Goal: Use online tool/utility: Utilize a website feature to perform a specific function

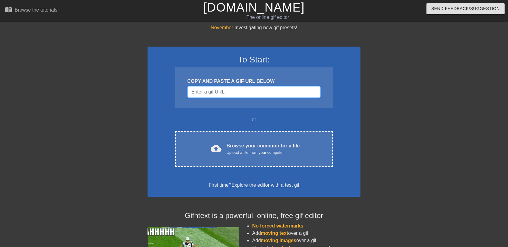
click at [254, 90] on input "Username" at bounding box center [253, 92] width 133 height 12
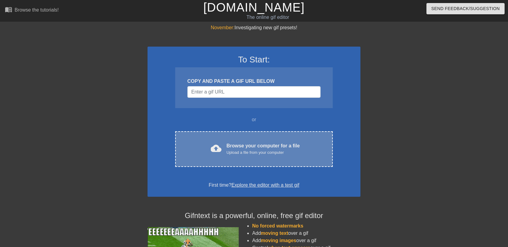
click at [273, 156] on div "cloud_upload Browse your computer for a file Upload a file from your computer C…" at bounding box center [254, 149] width 158 height 36
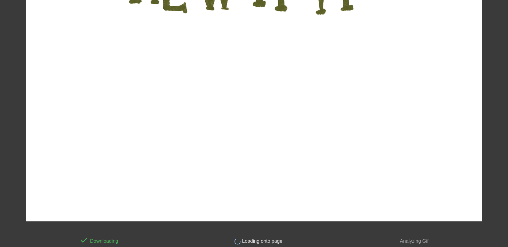
scroll to position [158, 0]
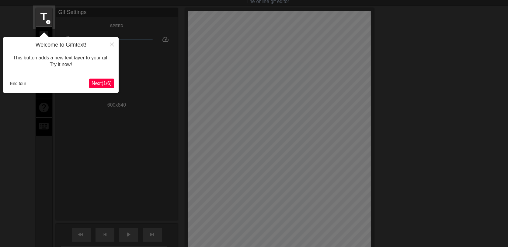
scroll to position [15, 0]
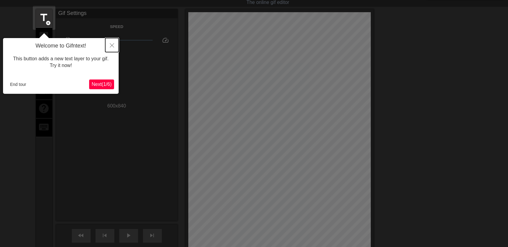
click at [113, 47] on icon "Close" at bounding box center [112, 45] width 4 height 4
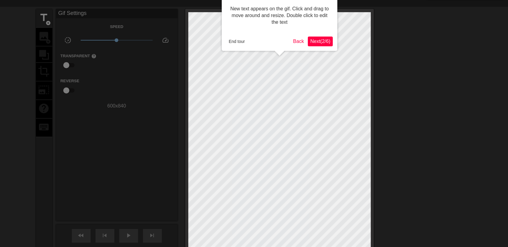
scroll to position [0, 0]
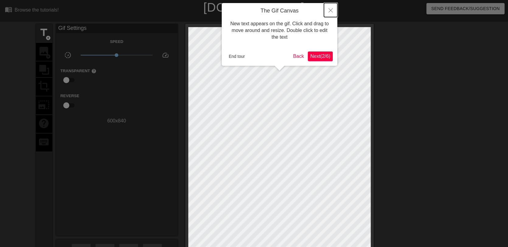
click at [329, 10] on icon "Close" at bounding box center [331, 10] width 4 height 4
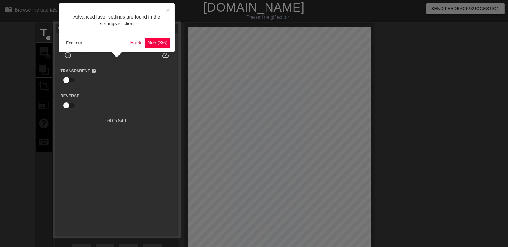
scroll to position [15, 0]
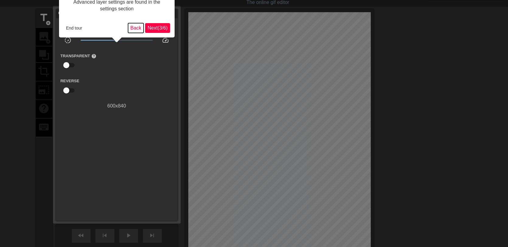
click at [131, 26] on button "Back" at bounding box center [136, 28] width 16 height 10
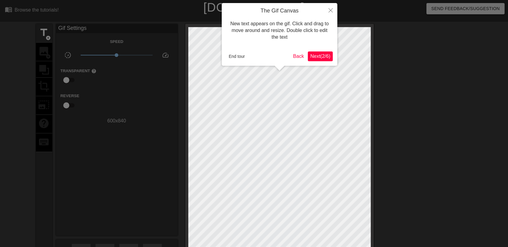
click at [318, 54] on span "Next ( 2 / 6 )" at bounding box center [320, 56] width 20 height 5
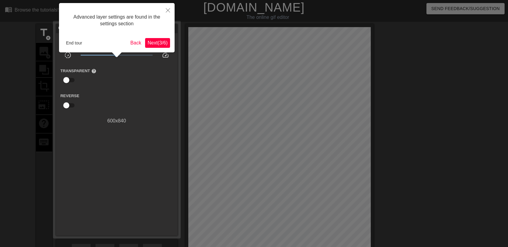
scroll to position [15, 0]
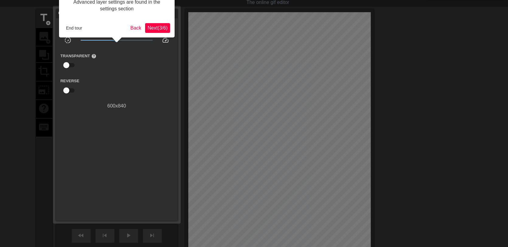
click at [154, 27] on span "Next ( 3 / 6 )" at bounding box center [158, 27] width 20 height 5
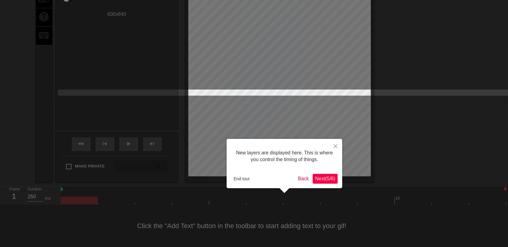
click at [321, 180] on span "Next ( 5 / 6 )" at bounding box center [325, 178] width 20 height 5
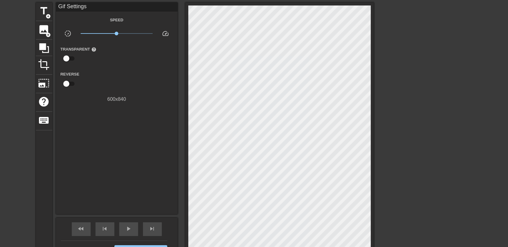
scroll to position [0, 0]
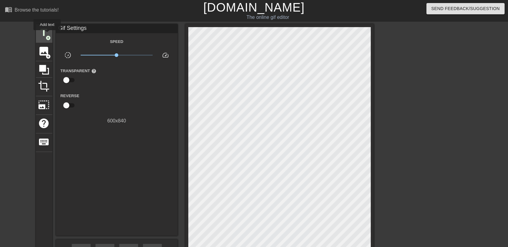
click at [47, 35] on span "add_circle" at bounding box center [48, 37] width 5 height 5
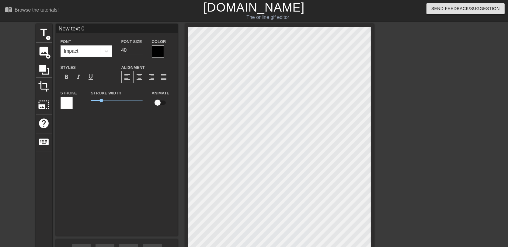
scroll to position [79, 0]
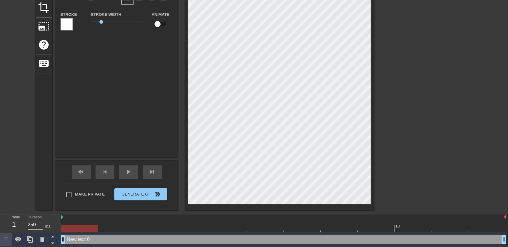
paste textarea "We, as a family, joyfully invite you to grace the auspicious occasion of our “G…"
type input "NewWe, as a family, joyfully invite you to grace the auspicious occasion of our…"
type textarea "NewWe, as a family, joyfully invite you to grace the auspicious occasion of our…"
paste textarea "We, as a family, joyfully invite you to grace the auspicious occasion of our “G…"
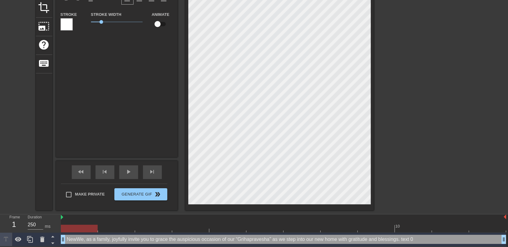
type input "We, as a family, joyfully invite you to grace the auspicious occasion of our “G…"
type textarea "We, as a family, joyfully invite you to grace the auspicious occasion of our “G…"
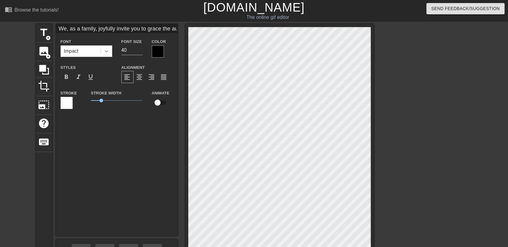
click at [106, 52] on icon at bounding box center [106, 51] width 6 height 6
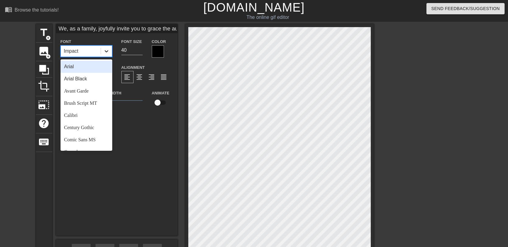
click at [106, 52] on icon at bounding box center [106, 51] width 6 height 6
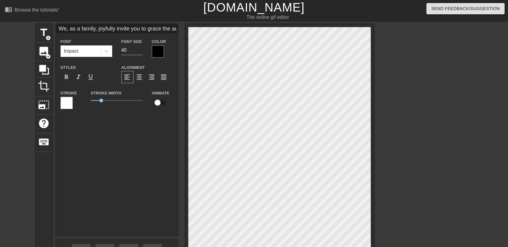
click at [128, 49] on input "40" at bounding box center [131, 50] width 21 height 10
type input "We, as a family, joyfully invite you to grace the auspicious occasion of our “G…"
type input "2"
type input "We, as a family, joyfully invite you to grace the auspicious occasion of our “G…"
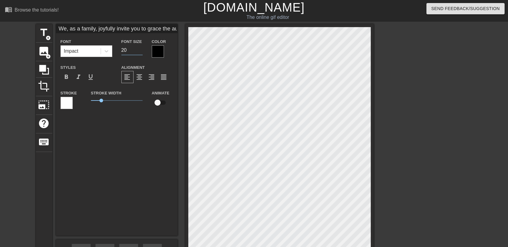
type input "20"
click at [141, 73] on span "format_align_center" at bounding box center [139, 76] width 7 height 7
click at [107, 50] on icon at bounding box center [106, 51] width 6 height 6
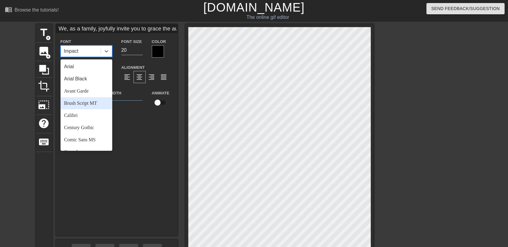
scroll to position [217, 0]
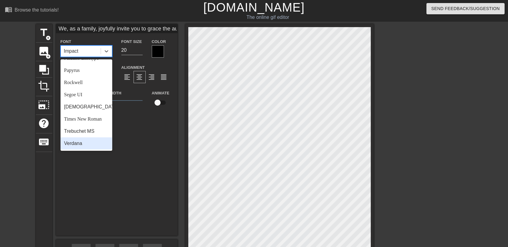
click at [87, 141] on div "Verdana" at bounding box center [87, 143] width 52 height 12
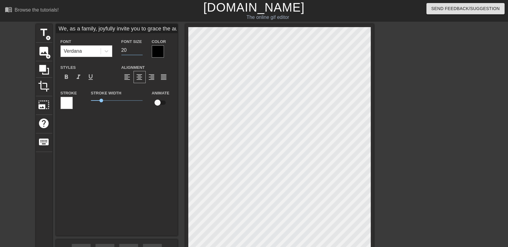
click at [127, 48] on input "20" at bounding box center [131, 50] width 21 height 10
type input "We, as a family, joyfully invite you to grace the auspicious occasion of our “G…"
type input "1"
type input "We, as a family, joyfully invite you to grace the auspicious occasion of our “G…"
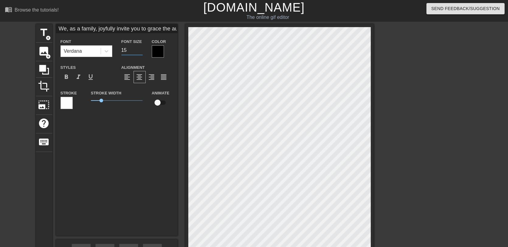
type input "15"
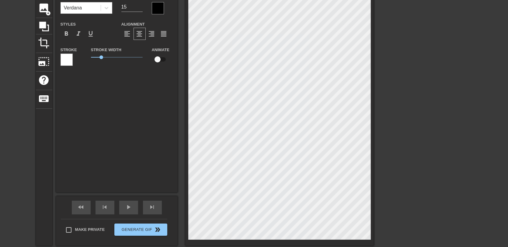
scroll to position [0, 0]
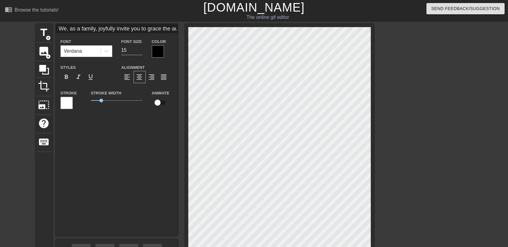
click at [152, 50] on div at bounding box center [158, 51] width 12 height 12
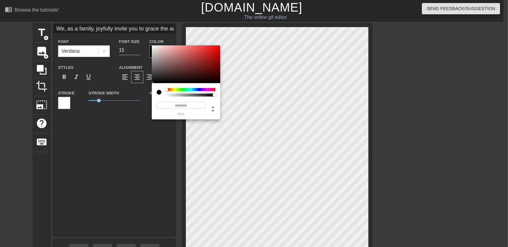
type input "We, as a family, joyfully invite you to grace the auspicious occasion of our “G…"
type input "#DD4040"
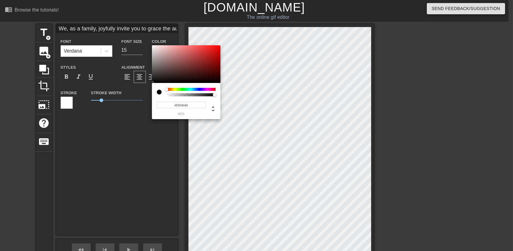
click at [152, 50] on div at bounding box center [186, 64] width 68 height 38
type input "We, as a family, joyfully invite you to grace the auspicious occasion of our “G…"
type input "#5A0B0B"
type input "We, as a family, joyfully invite you to grace the auspicious occasion of our “G…"
type input "#5C0B0B"
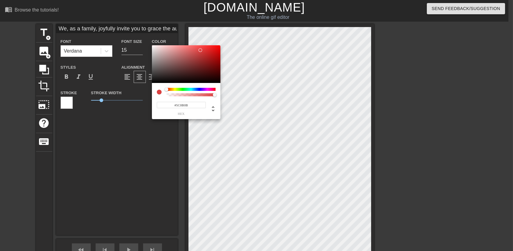
type input "We, as a family, joyfully invite you to grace the auspicious occasion of our “G…"
type input "#140101"
type input "We, as a family, joyfully invite you to grace the auspicious occasion of our “G…"
type input "#000000"
drag, startPoint x: 211, startPoint y: 70, endPoint x: 219, endPoint y: 84, distance: 16.5
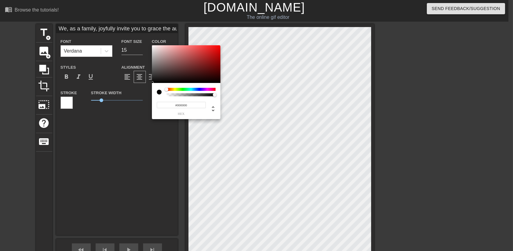
click at [219, 84] on div "#000000 hex" at bounding box center [186, 82] width 68 height 74
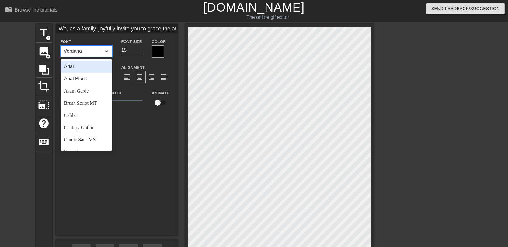
click at [104, 52] on icon at bounding box center [106, 51] width 6 height 6
click at [94, 82] on div "Arial Black" at bounding box center [87, 79] width 52 height 12
type input "We, as a family, joyfully invite you to grace the auspicious occasion of our “G…"
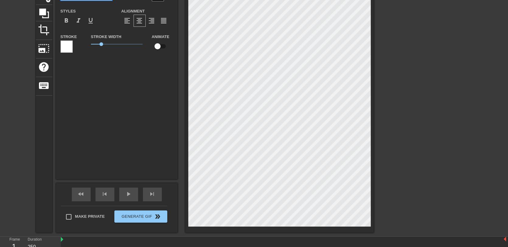
scroll to position [79, 0]
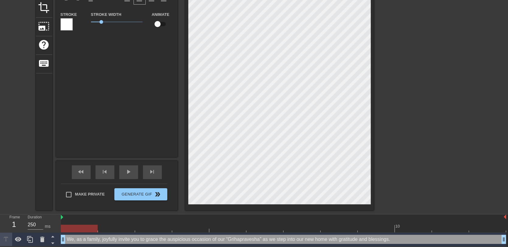
type input "We, as a family, joyfully invite you to grace the auspicious occasion of our “G…"
type textarea "We, as a family, joyfully invite you to grace the auspicious occasion of our “G…"
paste textarea "Date: [DATE] Time: 6:00 AM – 7:30 AM Venue: [GEOGRAPHIC_DATA] – 641008 With lov…"
type input "We, as a family, joyfully invite you to grace the auspicious occasion of our “G…"
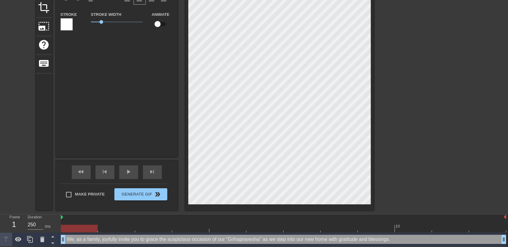
scroll to position [4, 4]
type textarea "We, as a family, joyfully invite you to grace the auspicious occasion of our “G…"
click at [117, 71] on div "We, as a family, joyfully invite you to grace the auspicious occasion of our “G…" at bounding box center [117, 51] width 122 height 211
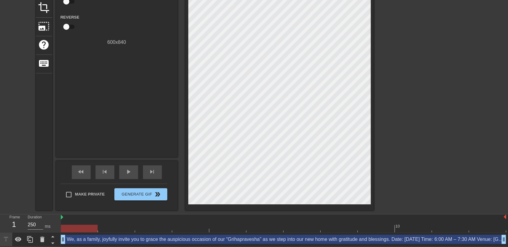
click at [443, 181] on div "title add_circle image add_circle crop photo_size_select_large help keyboard Gi…" at bounding box center [254, 78] width 508 height 265
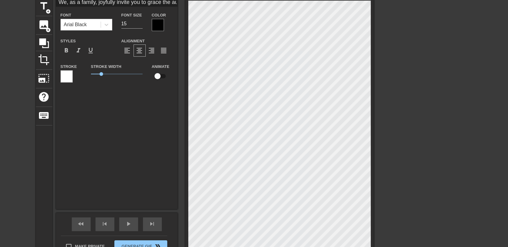
scroll to position [8, 0]
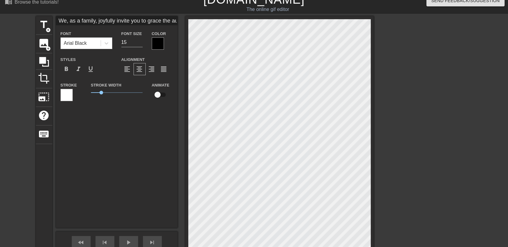
click at [155, 40] on div at bounding box center [158, 43] width 12 height 12
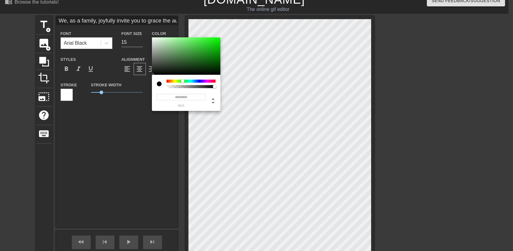
click at [183, 81] on div at bounding box center [190, 81] width 49 height 3
type input "We, as a family, joyfully invite you to grace the auspicious occasion of our “G…"
type input "#146B14"
type input "We, as a family, joyfully invite you to grace the auspicious occasion of our “G…"
type input "#0E680E"
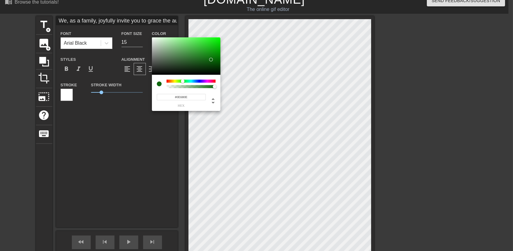
type input "We, as a family, joyfully invite you to grace the auspicious occasion of our “G…"
type input "#055A05"
type input "We, as a family, joyfully invite you to grace the auspicious occasion of our “G…"
type input "#045604"
type input "We, as a family, joyfully invite you to grace the auspicious occasion of our “G…"
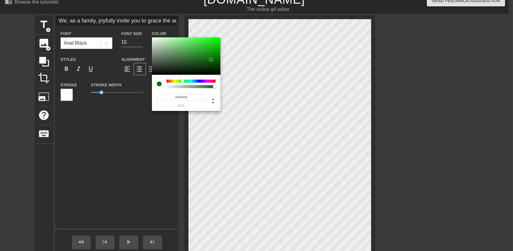
type input "#025202"
drag, startPoint x: 211, startPoint y: 60, endPoint x: 219, endPoint y: 63, distance: 8.5
click at [219, 63] on div at bounding box center [186, 56] width 68 height 38
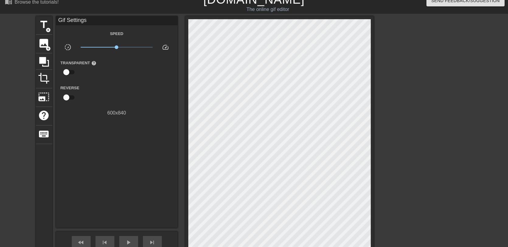
scroll to position [79, 0]
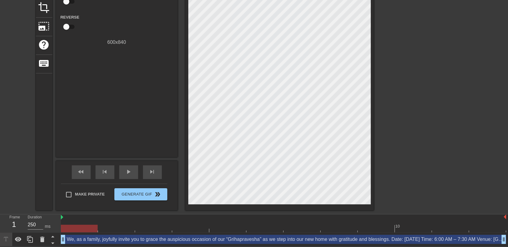
click at [402, 148] on div "title add_circle image add_circle crop photo_size_select_large help keyboard Gi…" at bounding box center [254, 78] width 508 height 265
click at [417, 150] on div "title add_circle image add_circle crop photo_size_select_large help keyboard Gi…" at bounding box center [254, 78] width 508 height 265
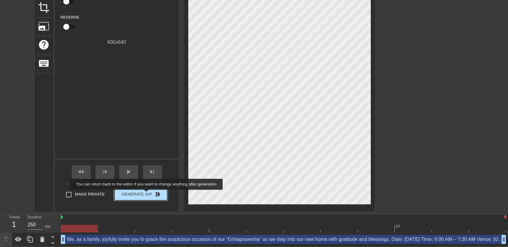
click at [147, 194] on span "Generate Gif double_arrow" at bounding box center [141, 193] width 48 height 7
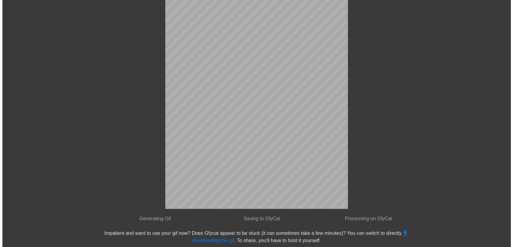
scroll to position [0, 0]
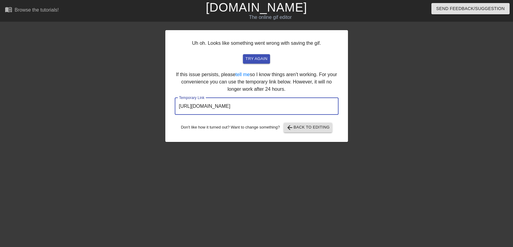
click at [230, 105] on input "[URL][DOMAIN_NAME]" at bounding box center [257, 106] width 164 height 17
